Goal: Information Seeking & Learning: Learn about a topic

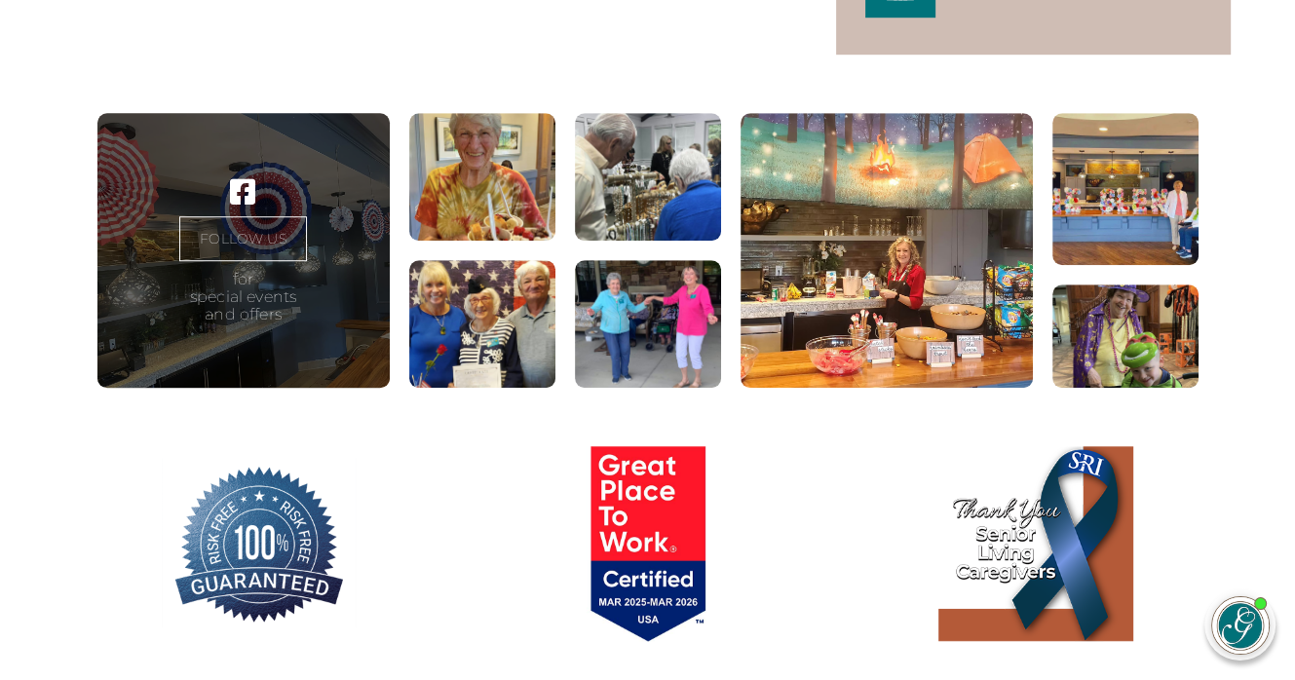
scroll to position [1169, 0]
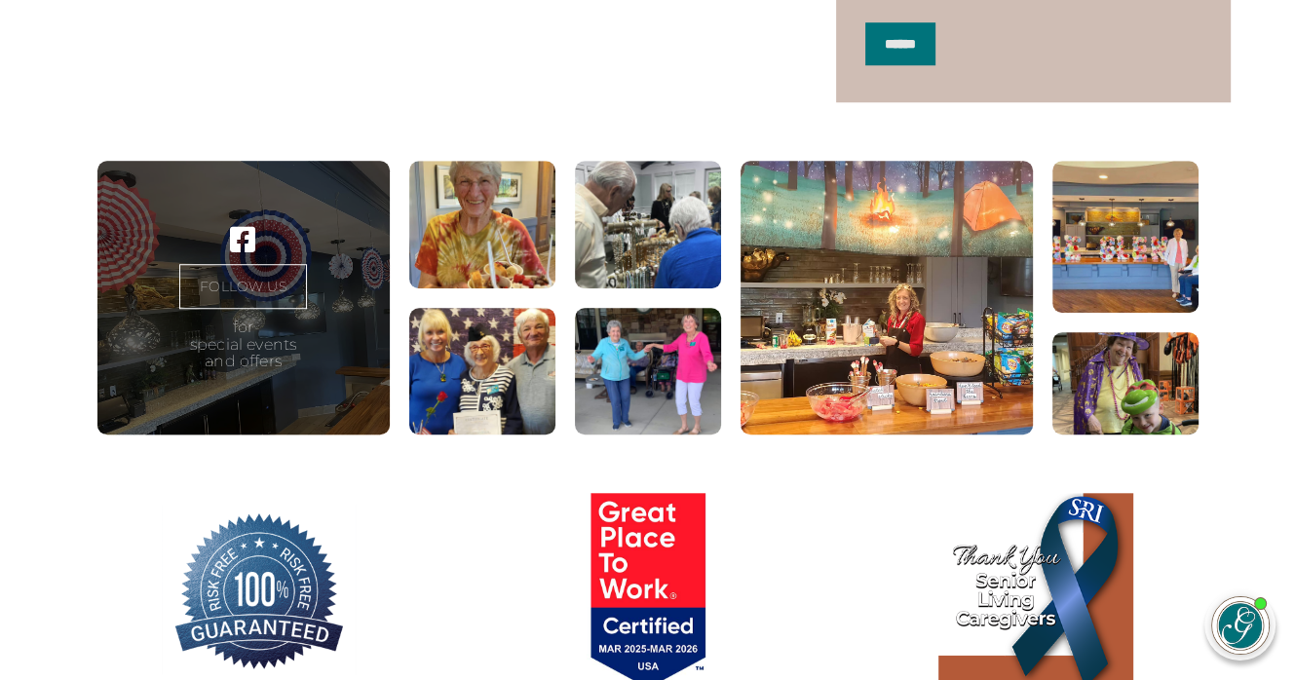
scroll to position [1169, 0]
